Goal: Task Accomplishment & Management: Manage account settings

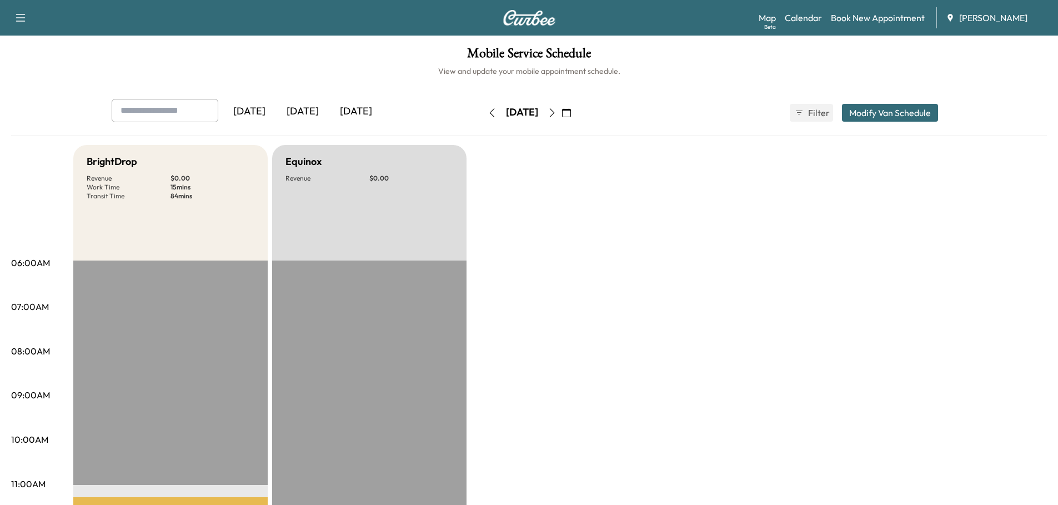
click at [302, 109] on div "[DATE]" at bounding box center [302, 112] width 53 height 26
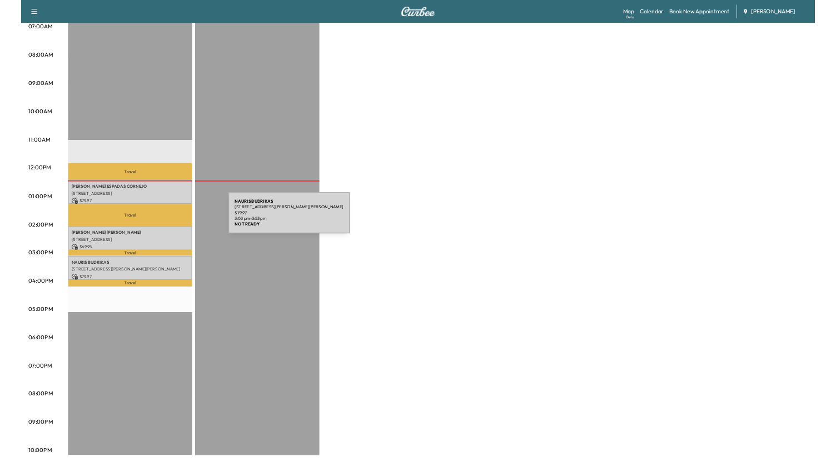
scroll to position [264, 0]
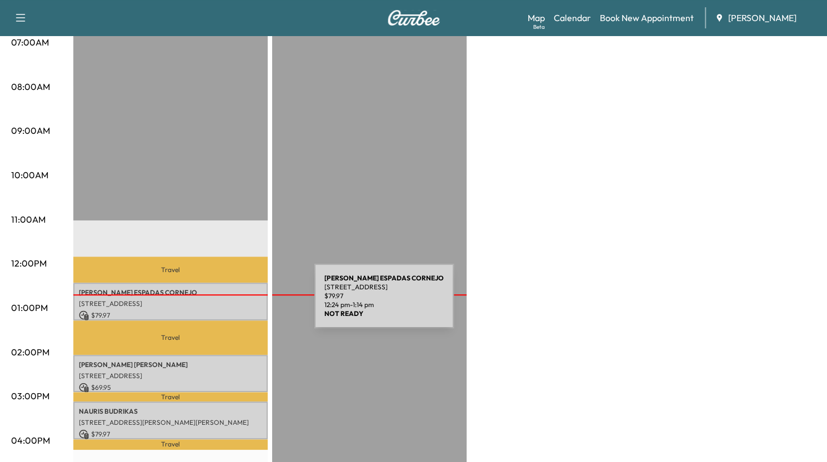
click at [231, 303] on p "[STREET_ADDRESS]" at bounding box center [170, 303] width 183 height 9
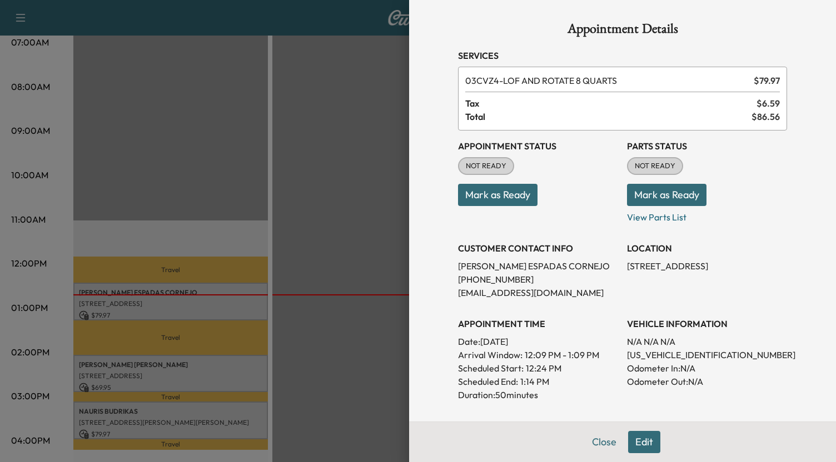
click at [652, 195] on button "Mark as Ready" at bounding box center [666, 195] width 79 height 22
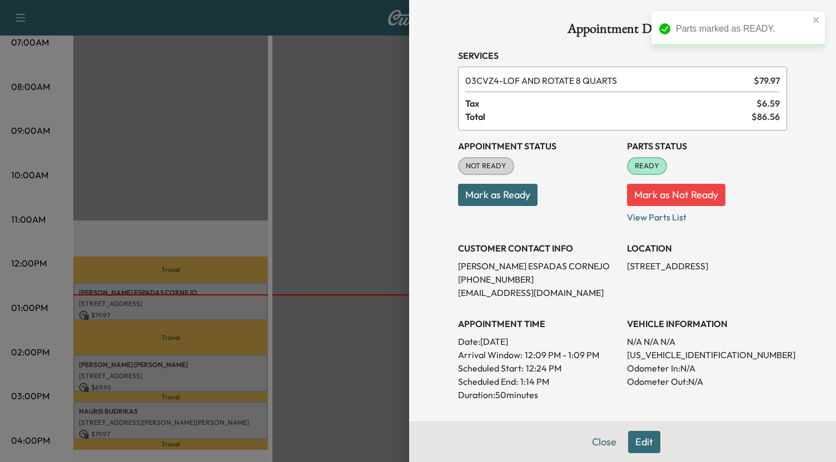
click at [511, 195] on button "Mark as Ready" at bounding box center [497, 195] width 79 height 22
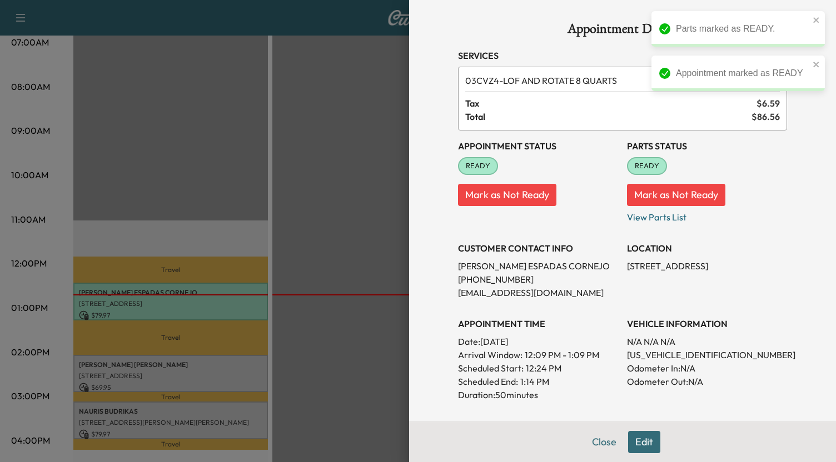
click at [224, 363] on div at bounding box center [418, 231] width 836 height 462
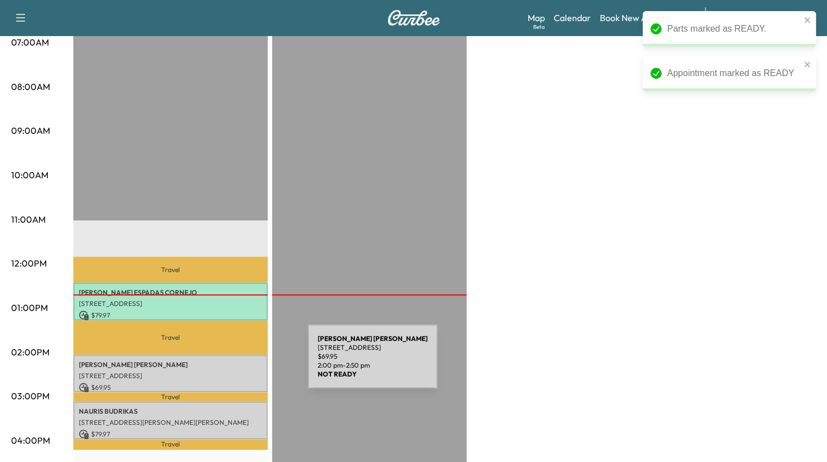
click at [224, 363] on p "[PERSON_NAME]" at bounding box center [170, 365] width 183 height 9
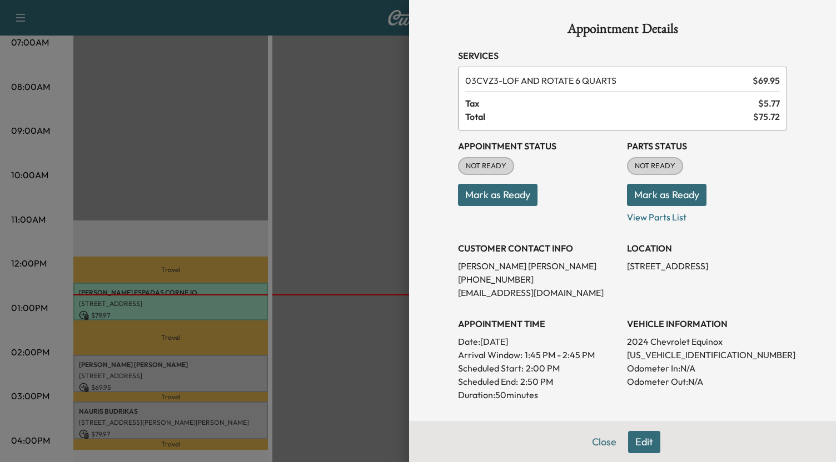
click at [504, 189] on button "Mark as Ready" at bounding box center [497, 195] width 79 height 22
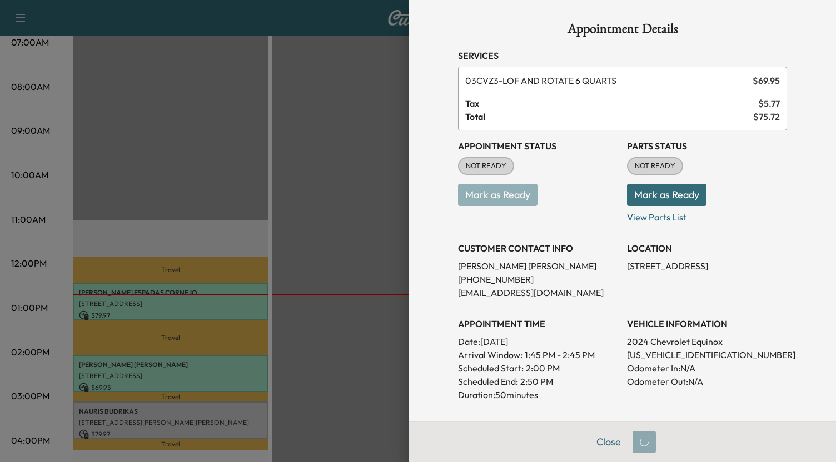
click at [652, 196] on button "Mark as Ready" at bounding box center [666, 195] width 79 height 22
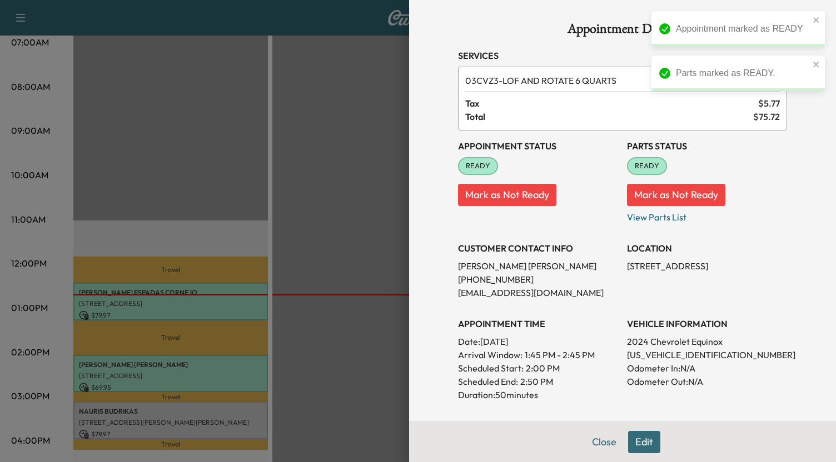
click at [222, 411] on div at bounding box center [418, 231] width 836 height 462
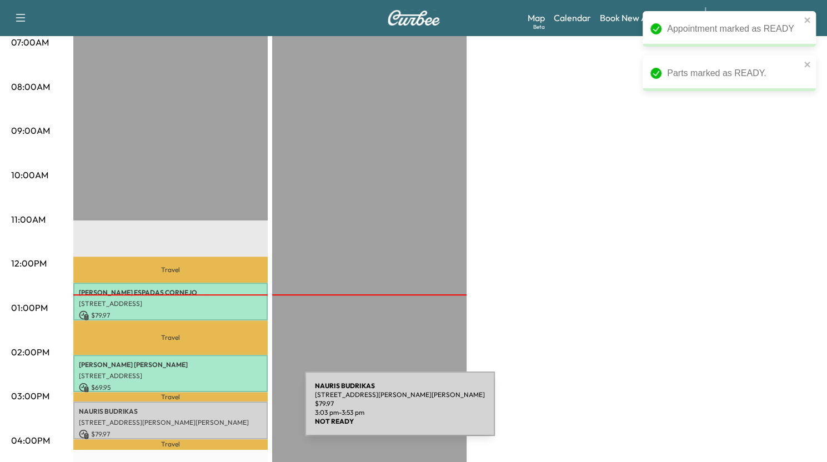
click at [222, 411] on p "NAURIS BUDRIKAS" at bounding box center [170, 411] width 183 height 9
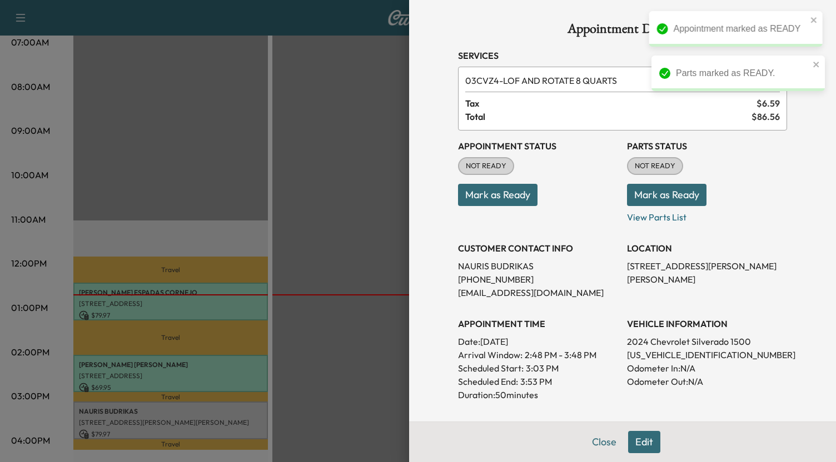
click at [484, 194] on button "Mark as Ready" at bounding box center [497, 195] width 79 height 22
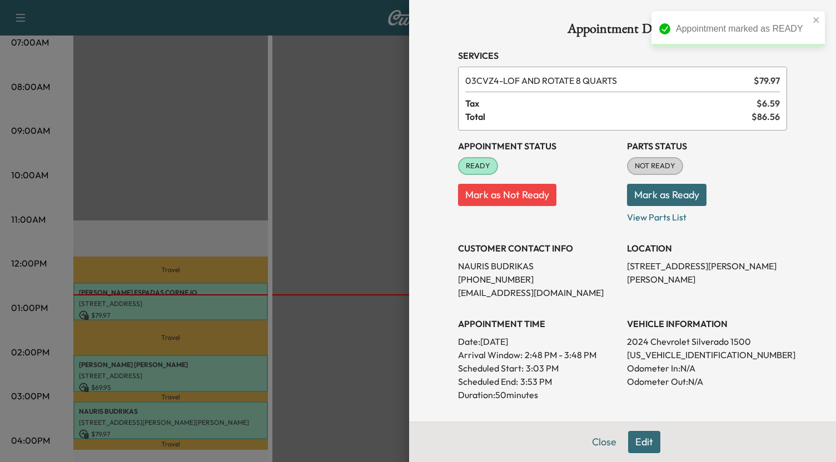
click at [667, 193] on button "Mark as Ready" at bounding box center [666, 195] width 79 height 22
